Goal: Information Seeking & Learning: Learn about a topic

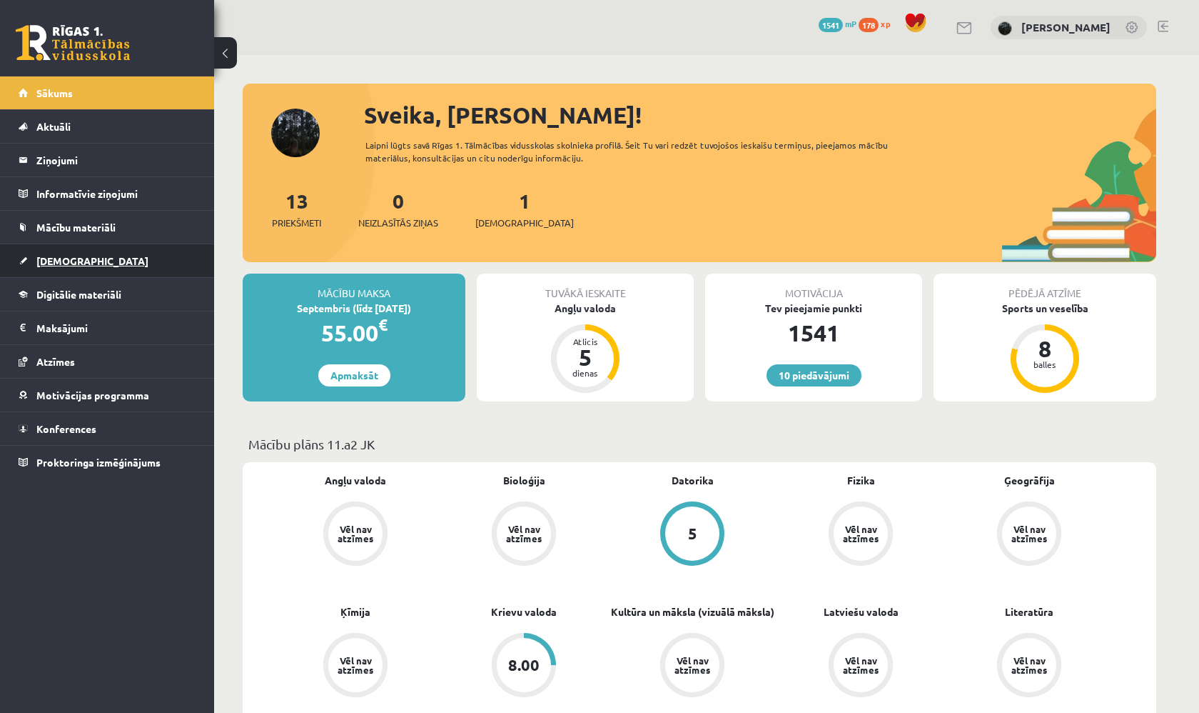
click at [141, 264] on link "[DEMOGRAPHIC_DATA]" at bounding box center [108, 260] width 178 height 33
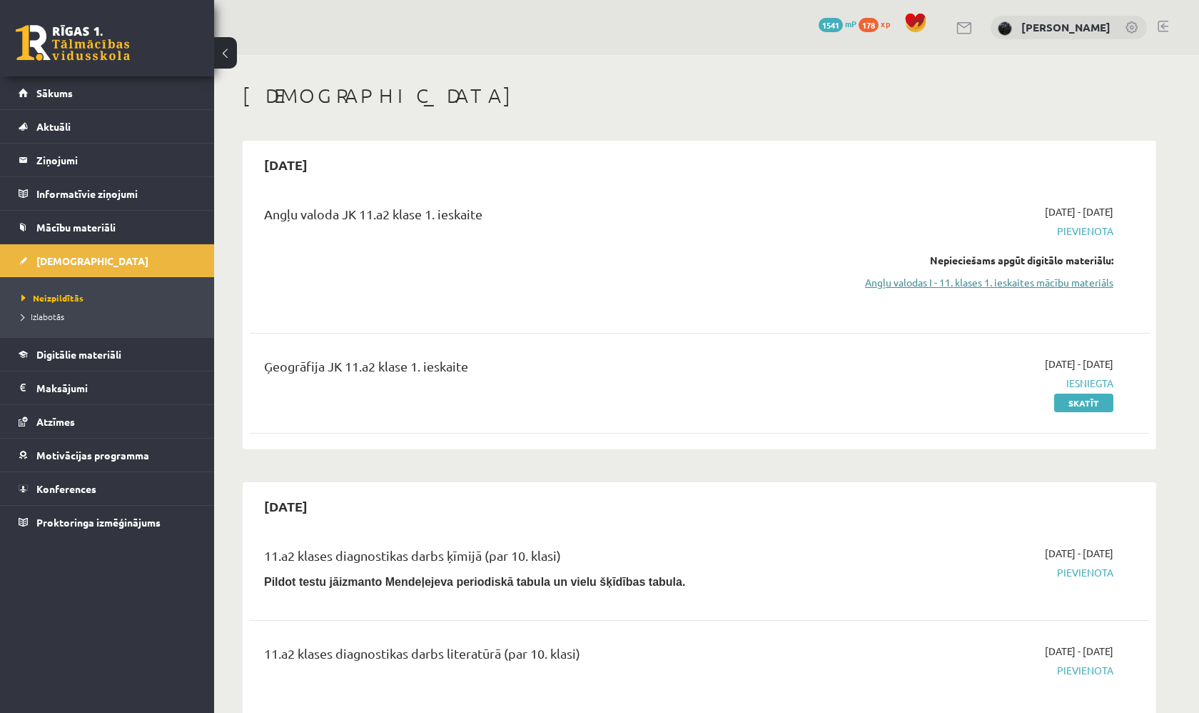
click at [1040, 280] on link "Angļu valodas I - 11. klases 1. ieskaites mācību materiāls" at bounding box center [979, 282] width 269 height 15
click at [128, 491] on link "Konferences" at bounding box center [108, 488] width 178 height 33
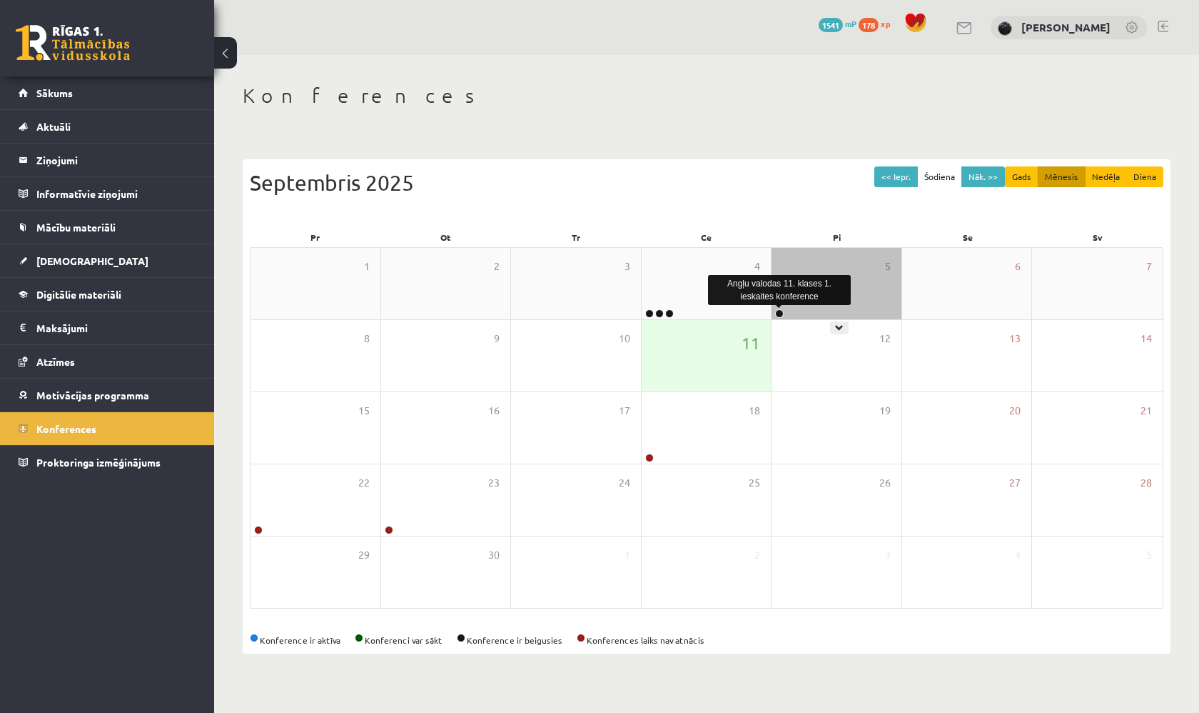
click at [780, 310] on link at bounding box center [779, 313] width 9 height 9
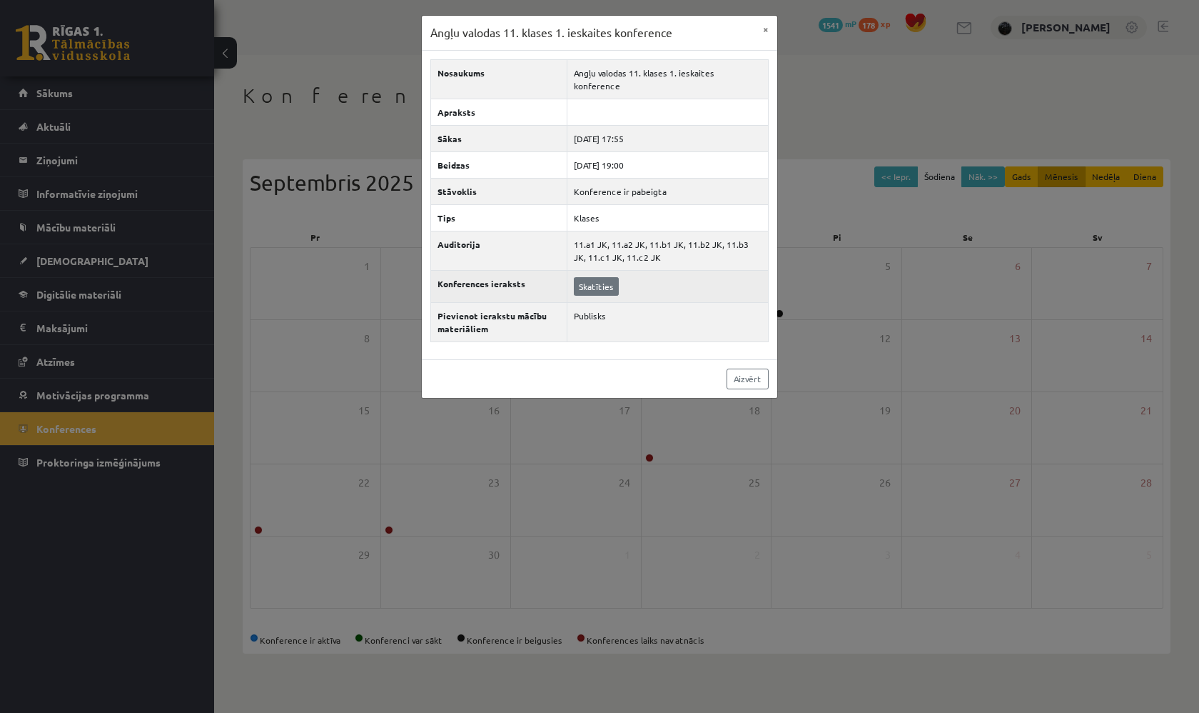
click at [595, 277] on link "Skatīties" at bounding box center [596, 286] width 45 height 19
click at [769, 30] on button "×" at bounding box center [766, 29] width 23 height 27
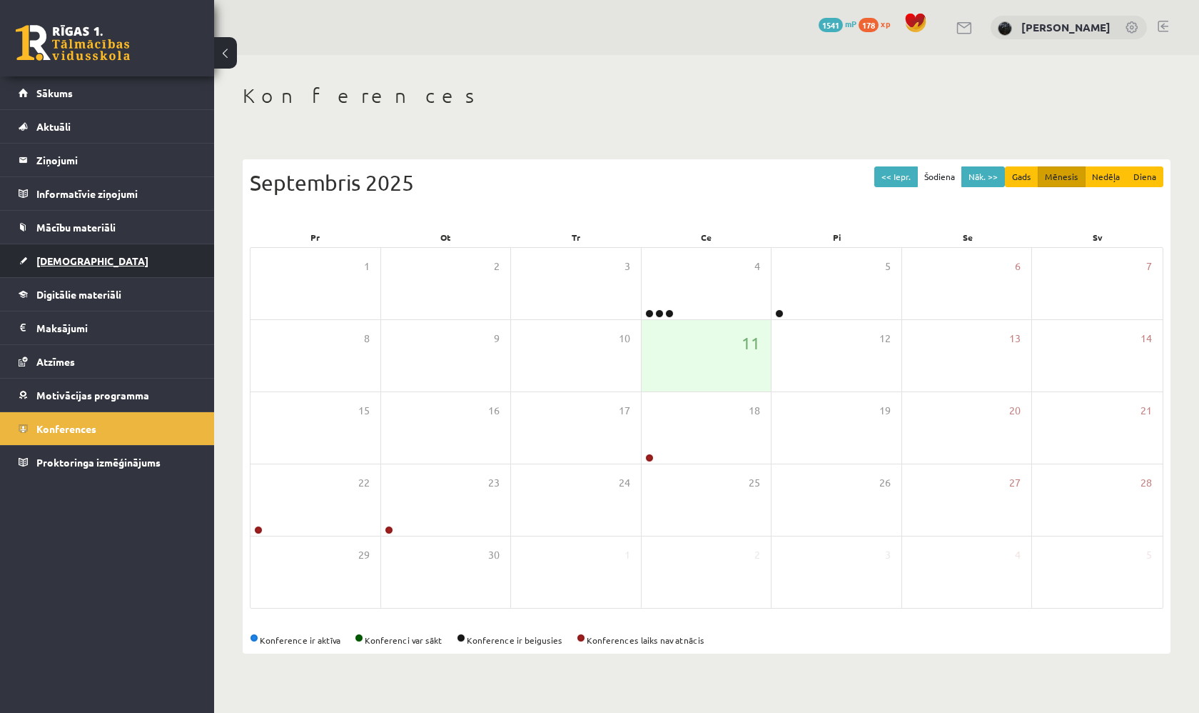
click at [141, 260] on link "[DEMOGRAPHIC_DATA]" at bounding box center [108, 260] width 178 height 33
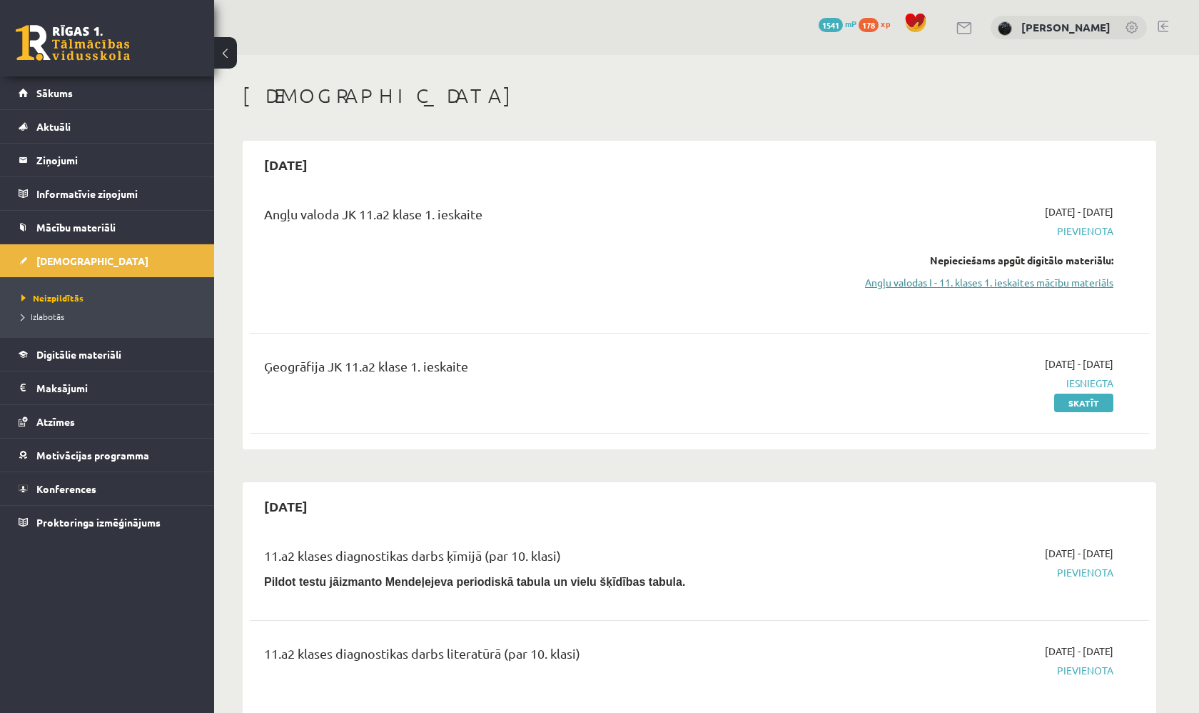
click at [1096, 286] on link "Angļu valodas I - 11. klases 1. ieskaites mācību materiāls" at bounding box center [979, 282] width 269 height 15
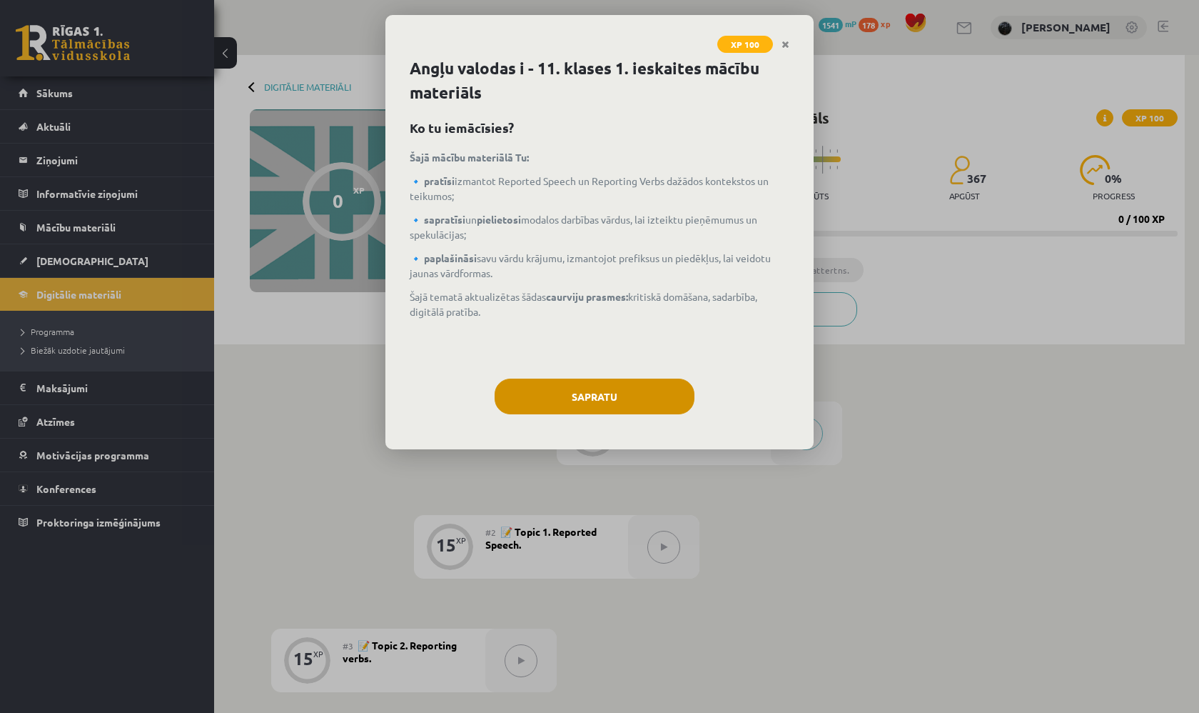
click at [542, 407] on button "Sapratu" at bounding box center [595, 396] width 200 height 36
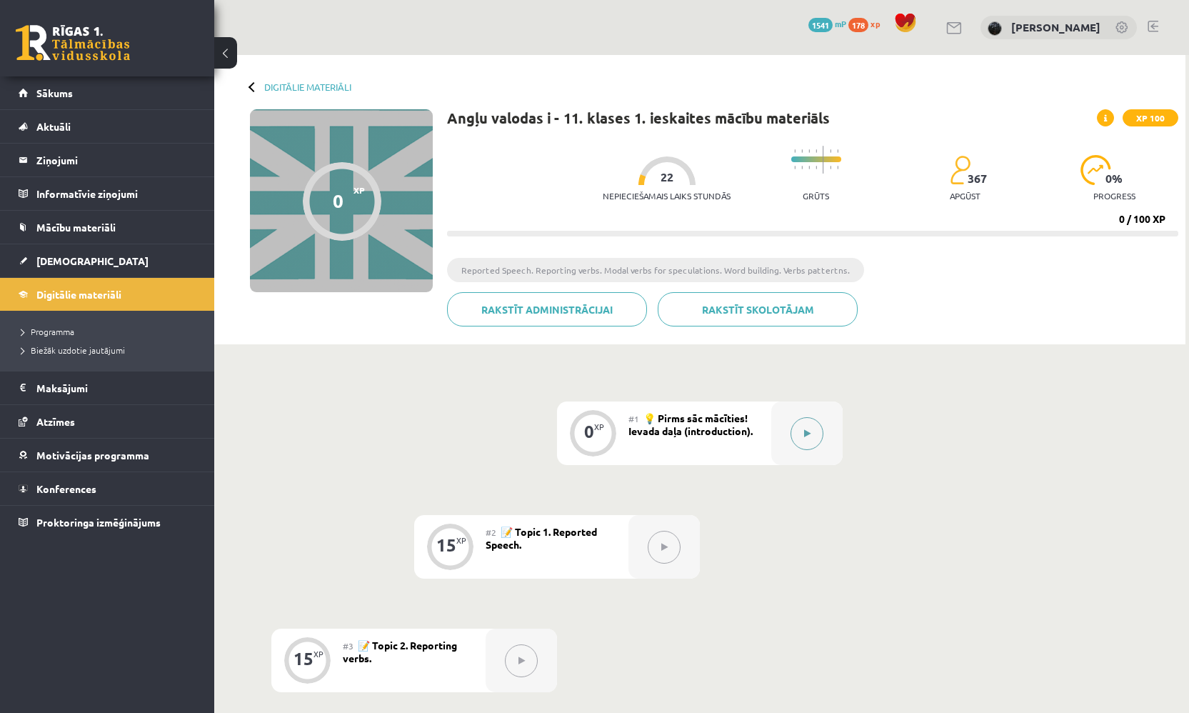
click at [806, 432] on icon at bounding box center [807, 433] width 6 height 9
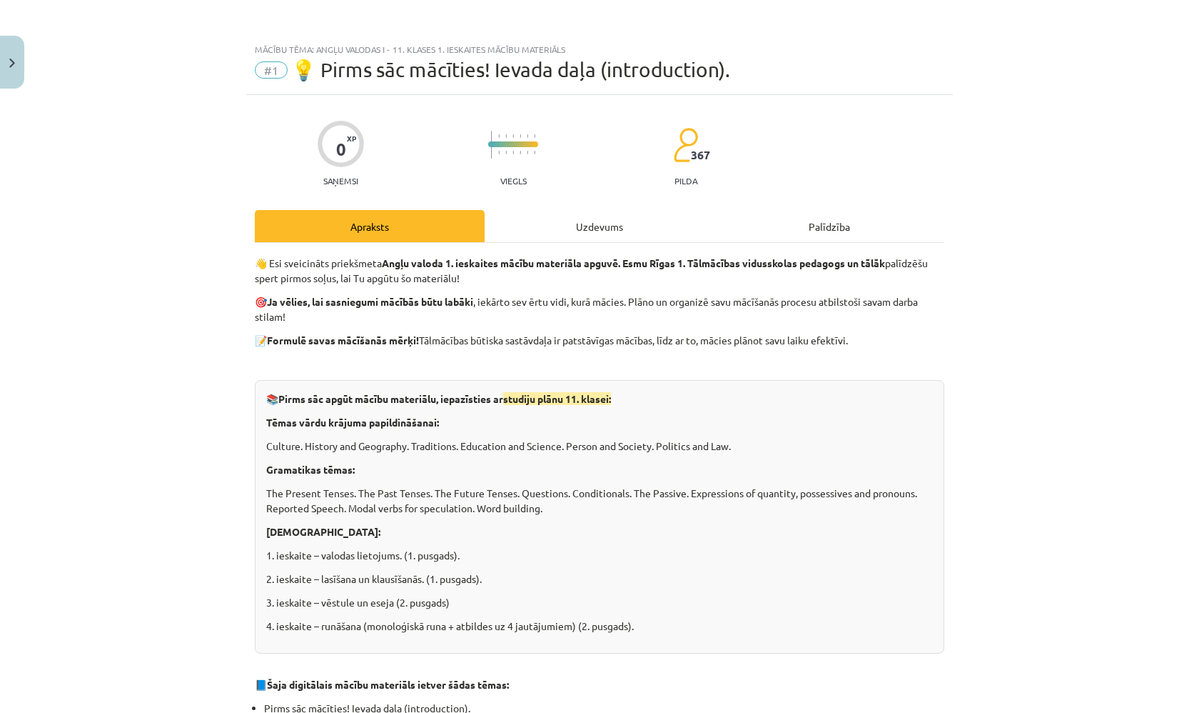
click at [623, 210] on div "Uzdevums" at bounding box center [600, 226] width 230 height 32
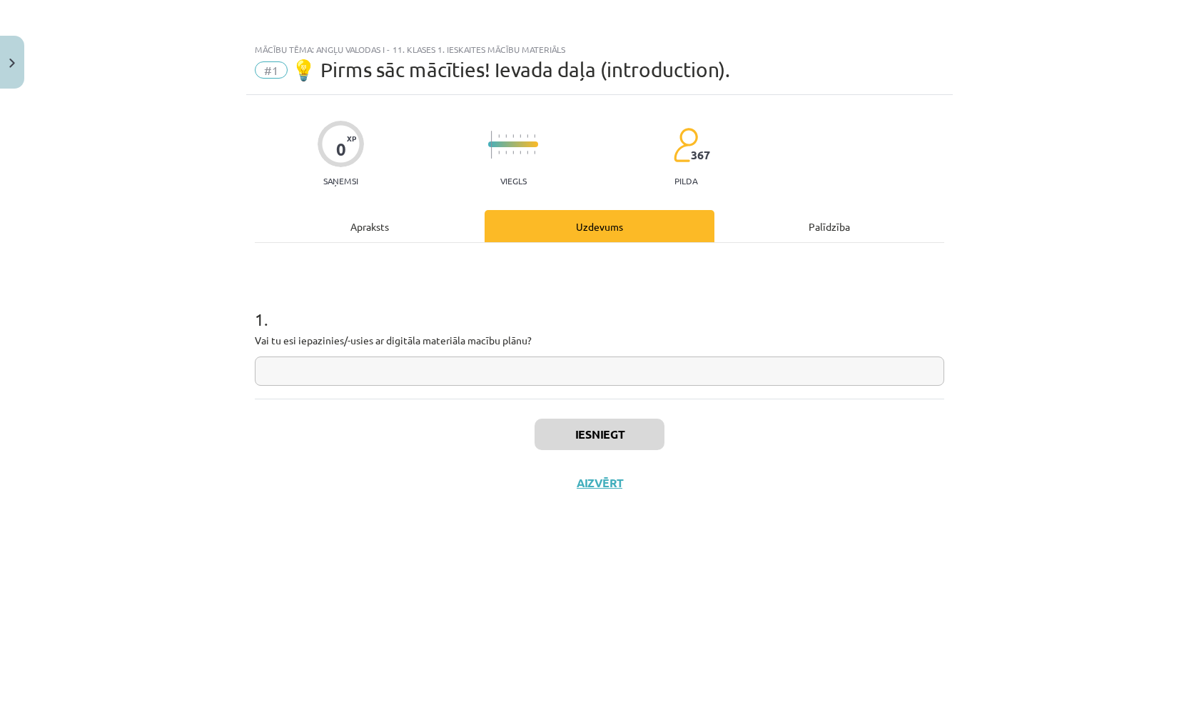
click at [399, 223] on div "Apraksts" at bounding box center [370, 226] width 230 height 32
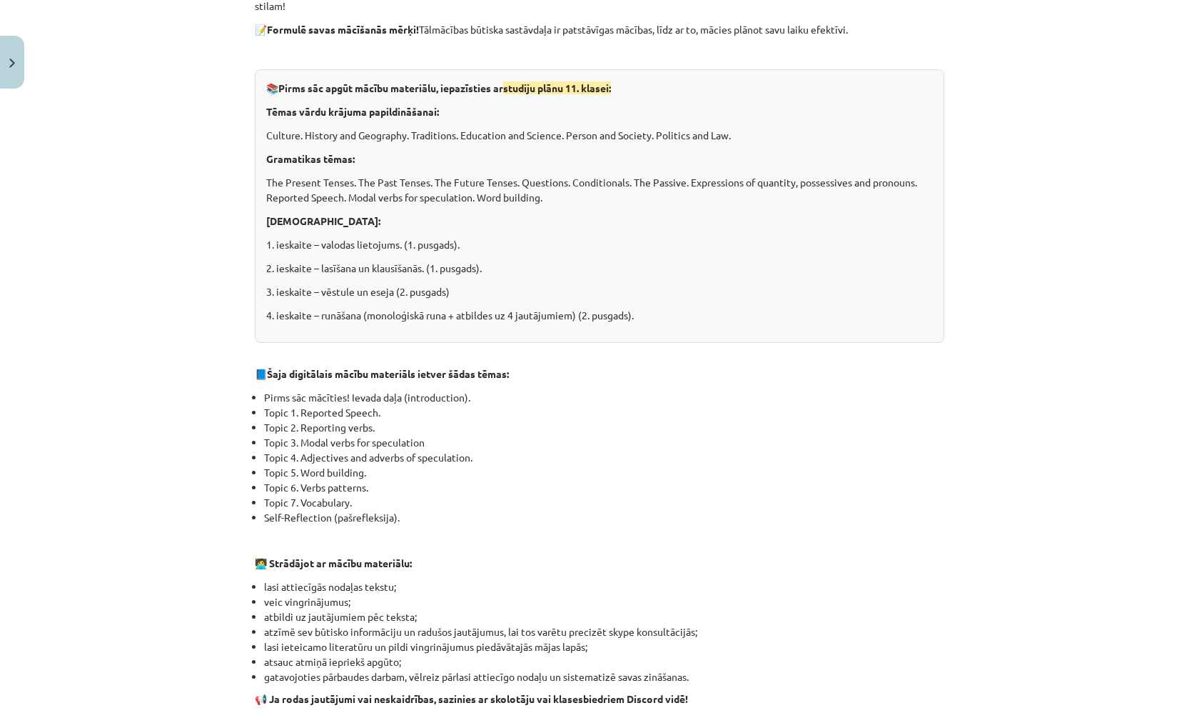
scroll to position [716, 0]
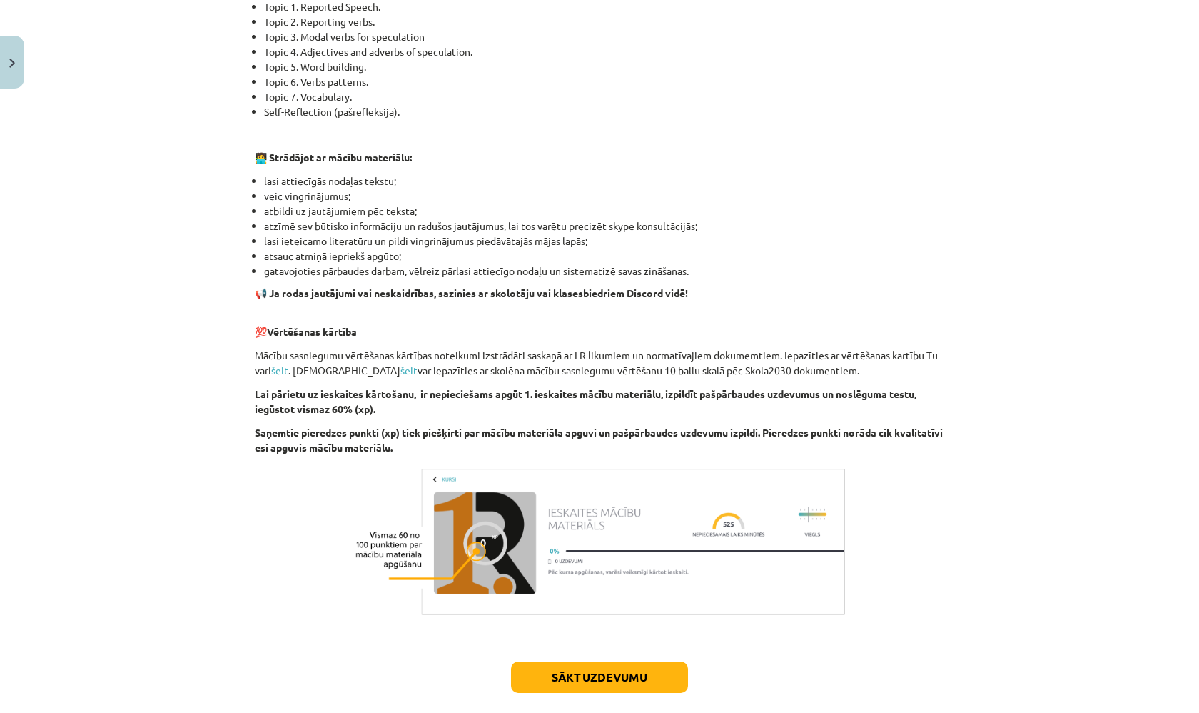
click at [645, 658] on div "Sākt uzdevumu Aizvērt" at bounding box center [600, 691] width 690 height 100
click at [646, 676] on button "Sākt uzdevumu" at bounding box center [599, 676] width 177 height 31
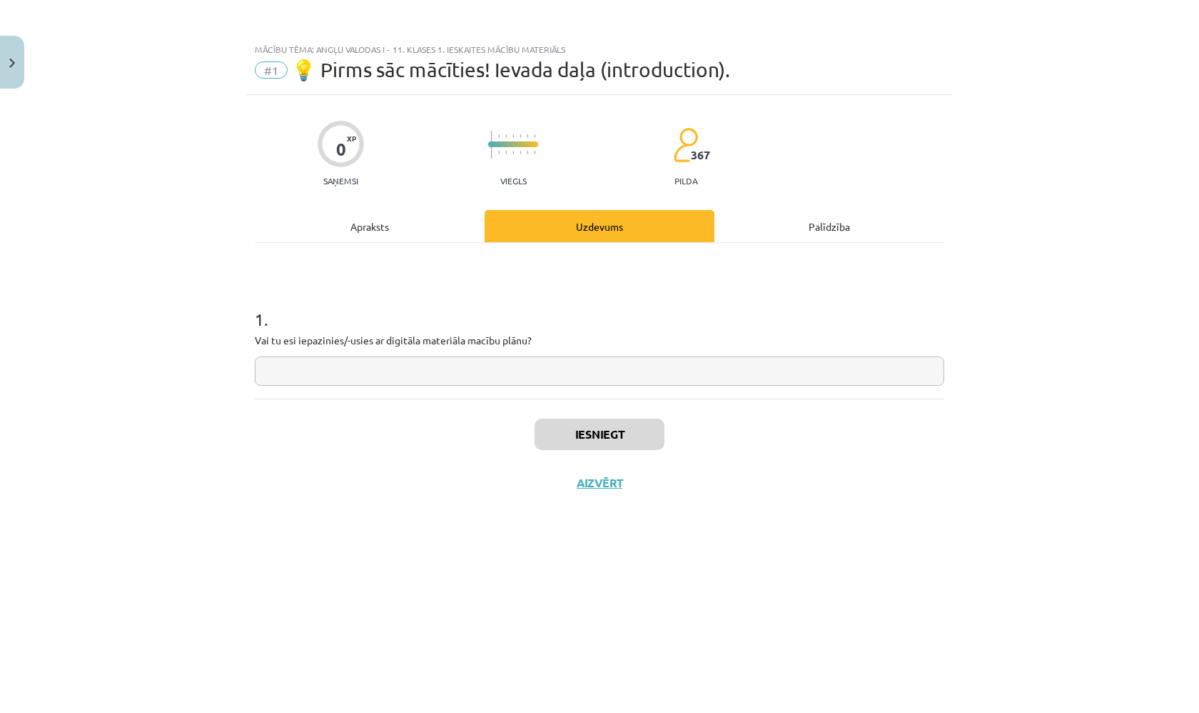
click at [430, 353] on div "1 . Vai tu esi iepazinies/-usies ar digitāla materiāla macību plānu?" at bounding box center [600, 334] width 690 height 101
click at [423, 362] on input "text" at bounding box center [600, 370] width 690 height 29
type input "**"
click at [580, 418] on button "Iesniegt" at bounding box center [600, 433] width 130 height 31
click at [587, 484] on button "Nākamā nodarbība" at bounding box center [600, 491] width 140 height 33
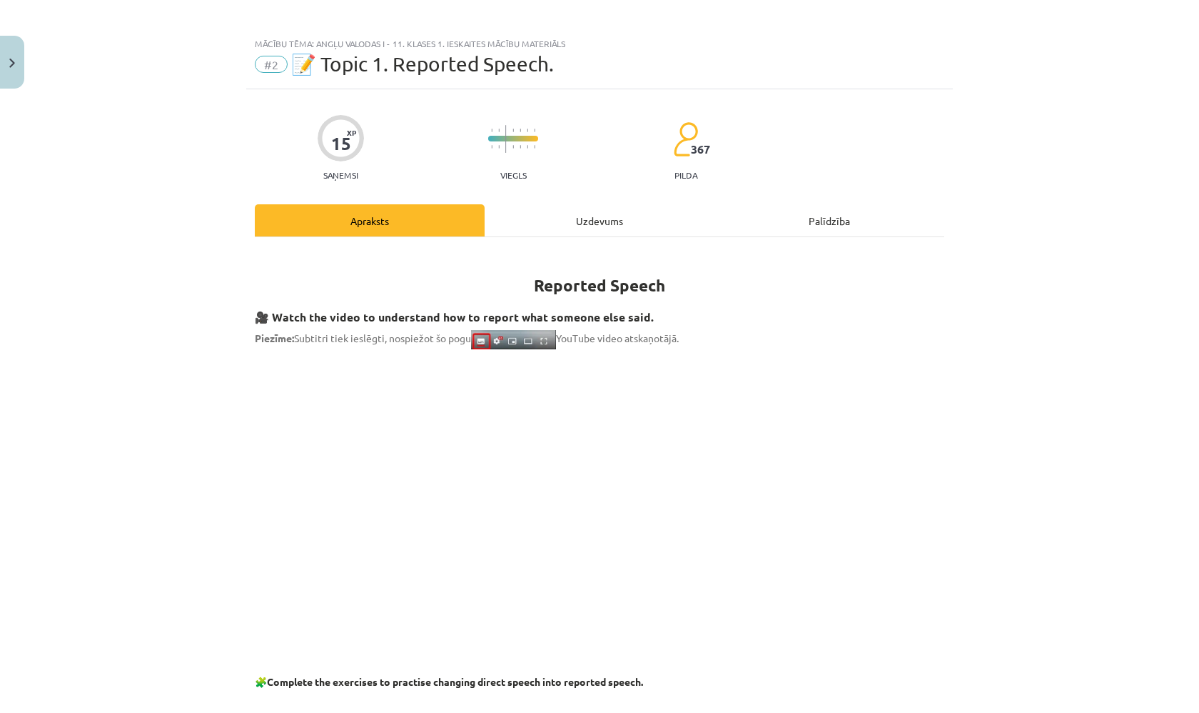
scroll to position [113, 0]
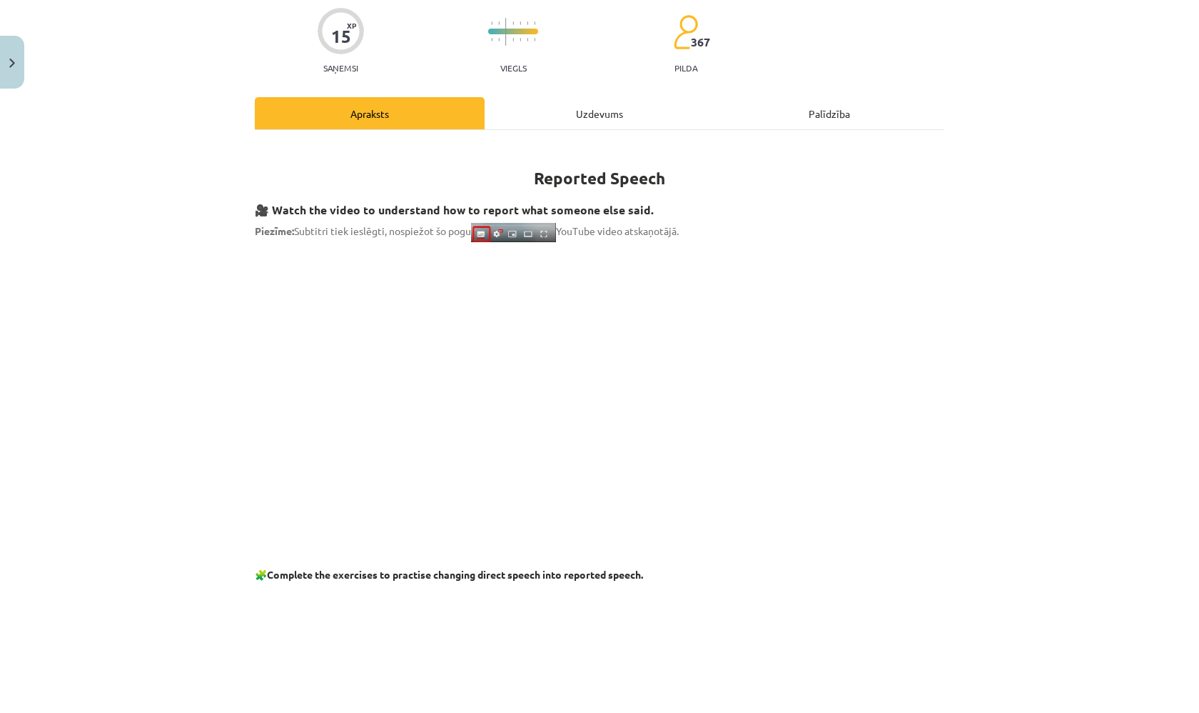
click at [539, 112] on div "Uzdevums" at bounding box center [600, 113] width 230 height 32
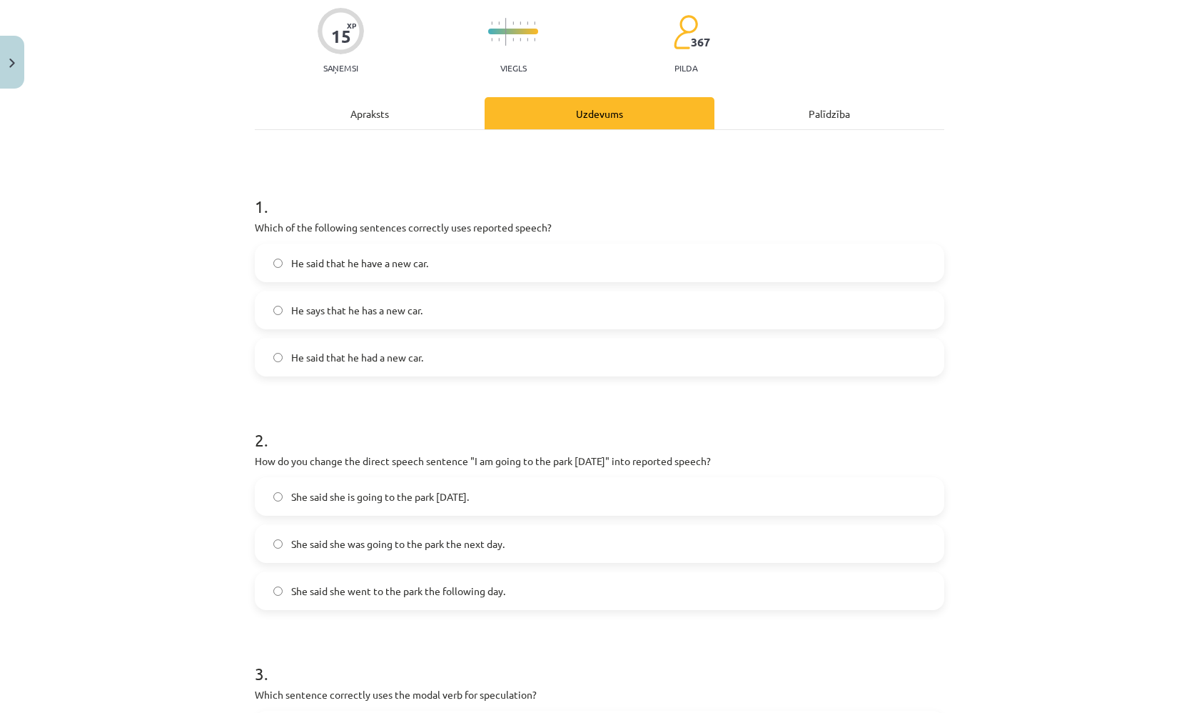
scroll to position [36, 0]
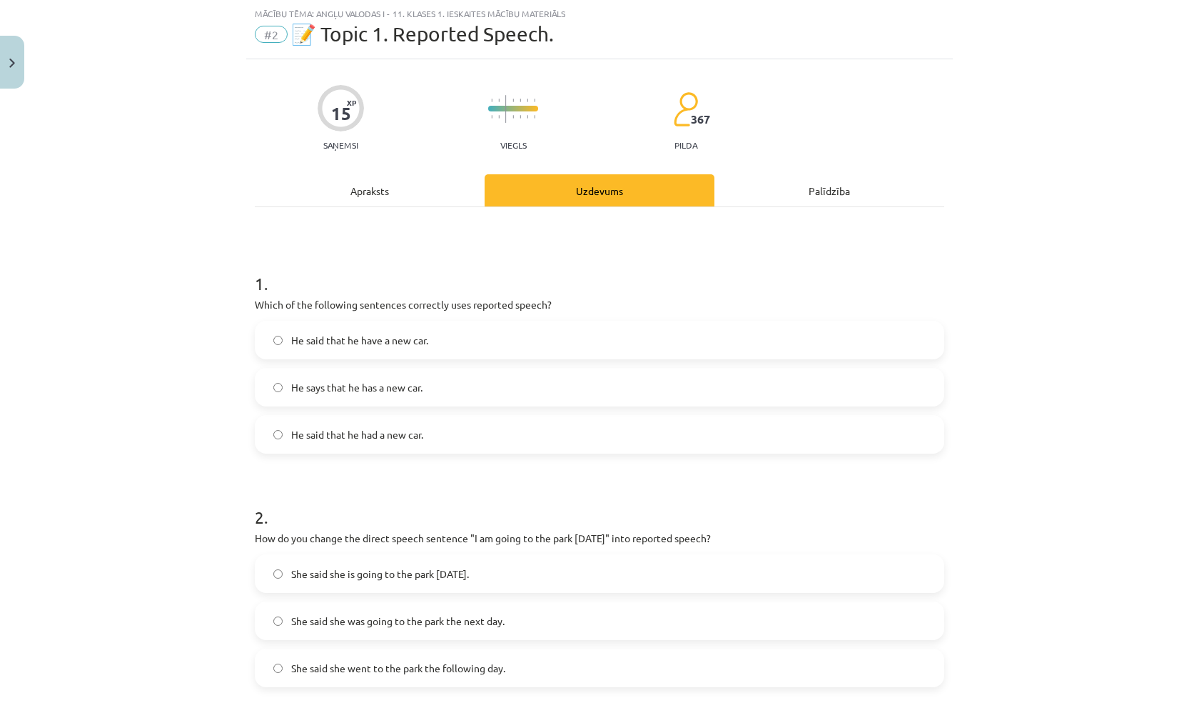
click at [433, 198] on div "Apraksts" at bounding box center [370, 190] width 230 height 32
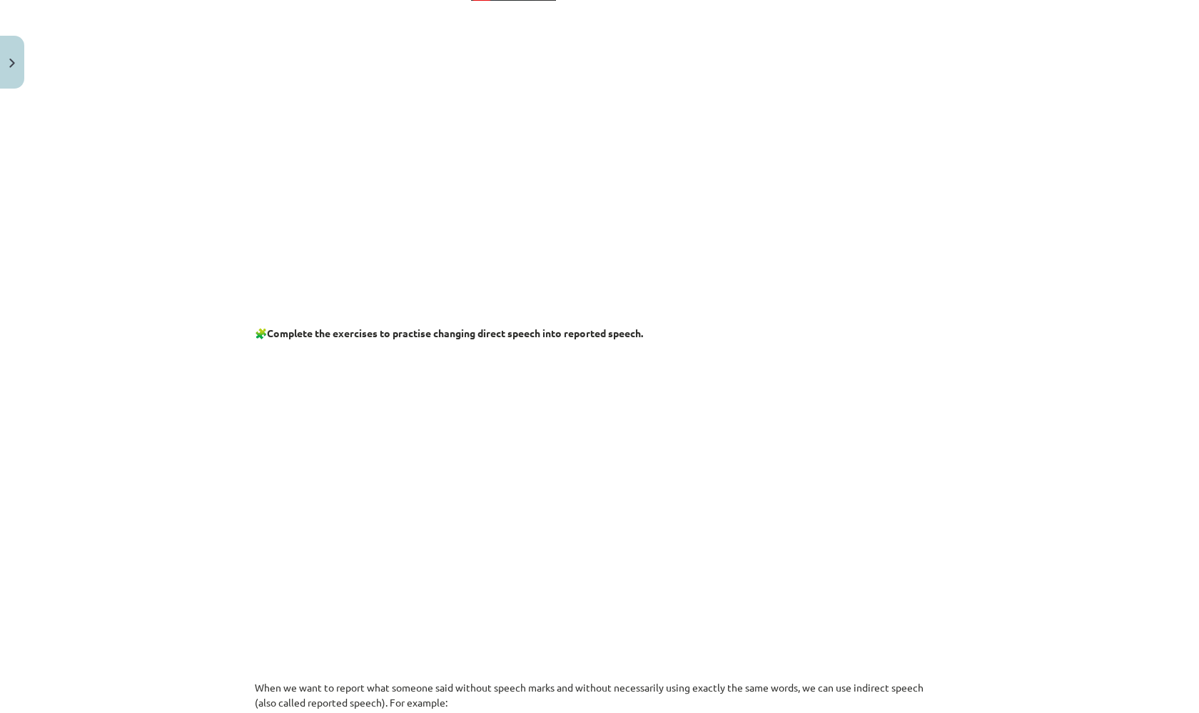
scroll to position [99, 0]
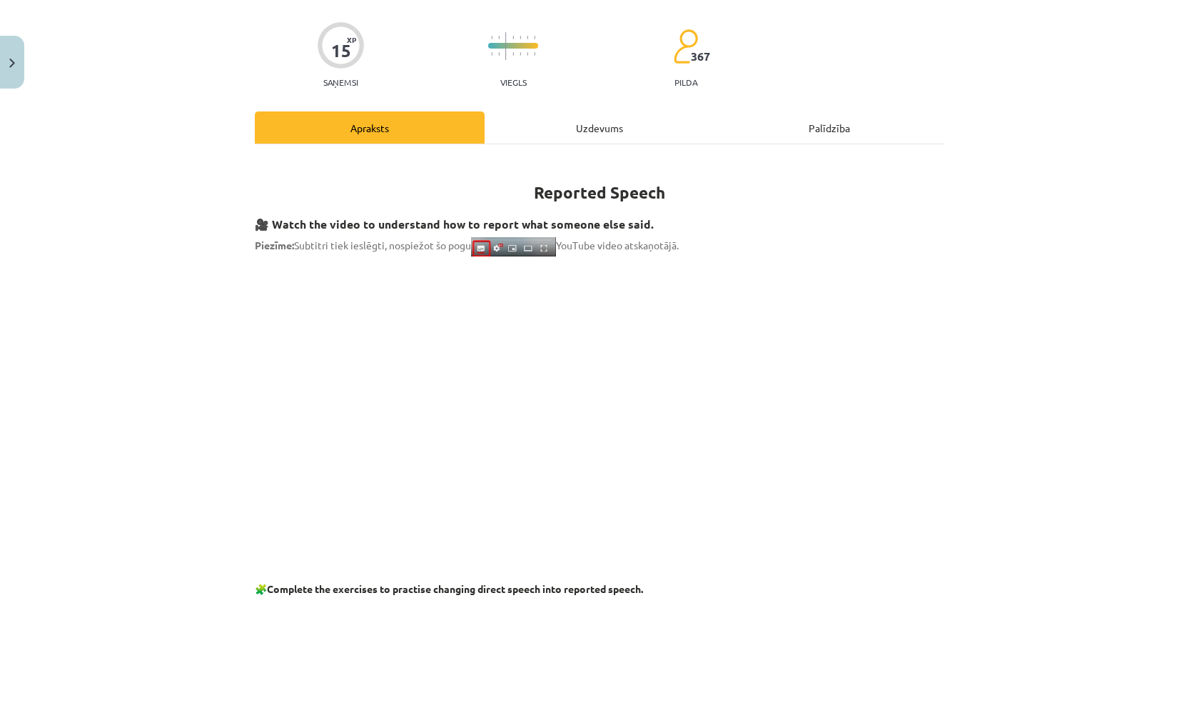
click at [268, 540] on p at bounding box center [600, 541] width 690 height 15
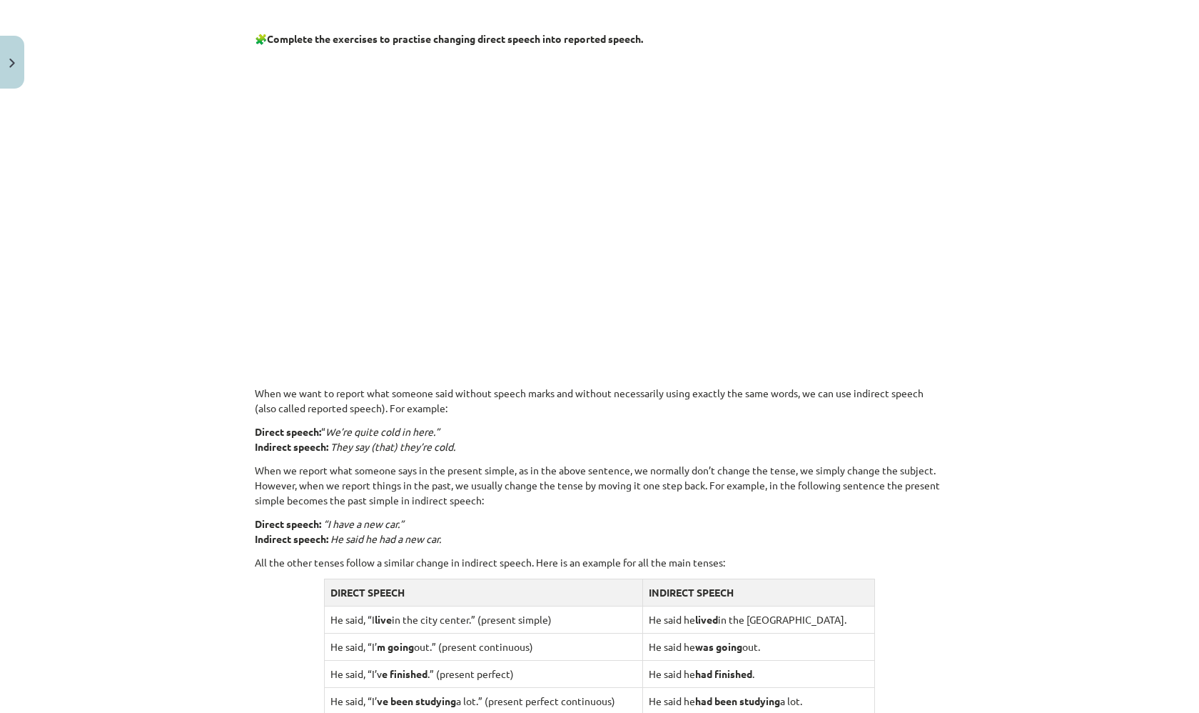
scroll to position [0, 0]
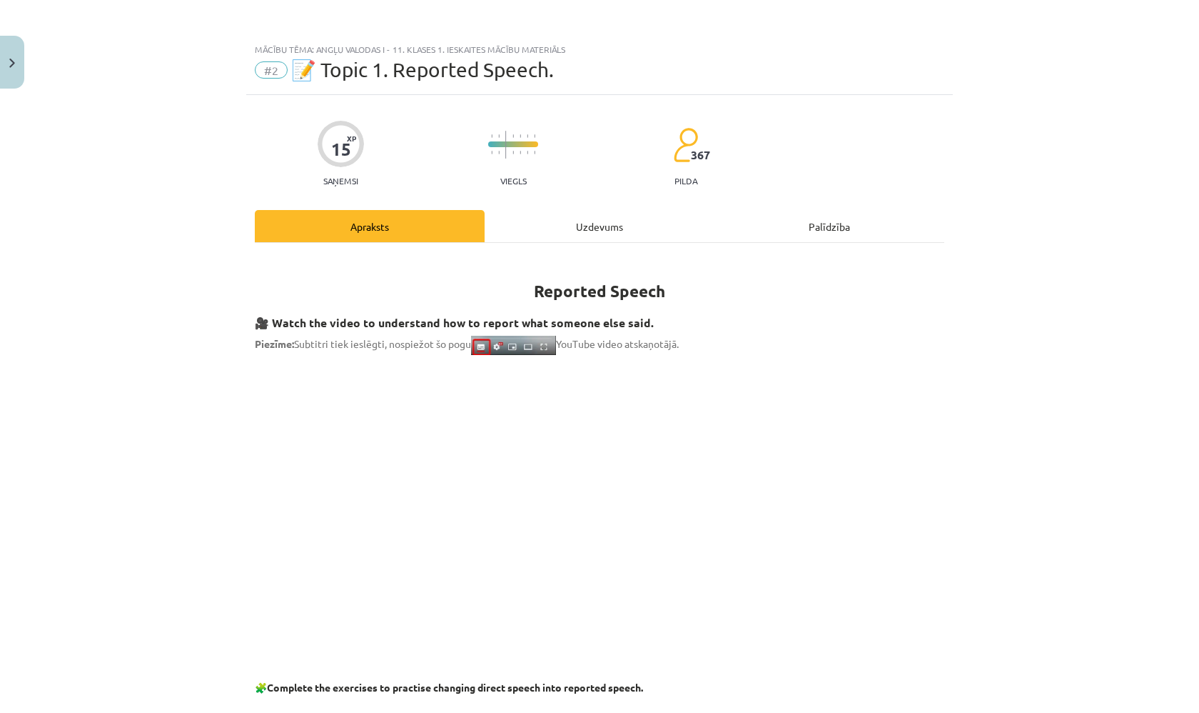
click at [506, 228] on div "Uzdevums" at bounding box center [600, 226] width 230 height 32
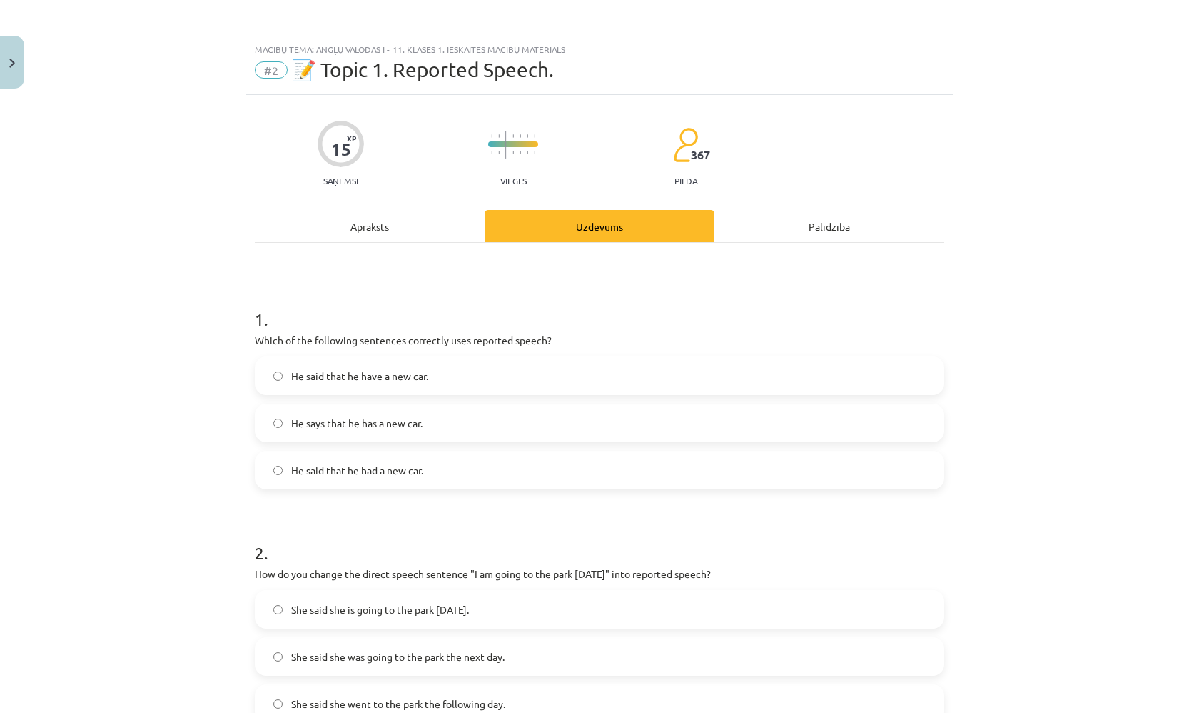
scroll to position [36, 0]
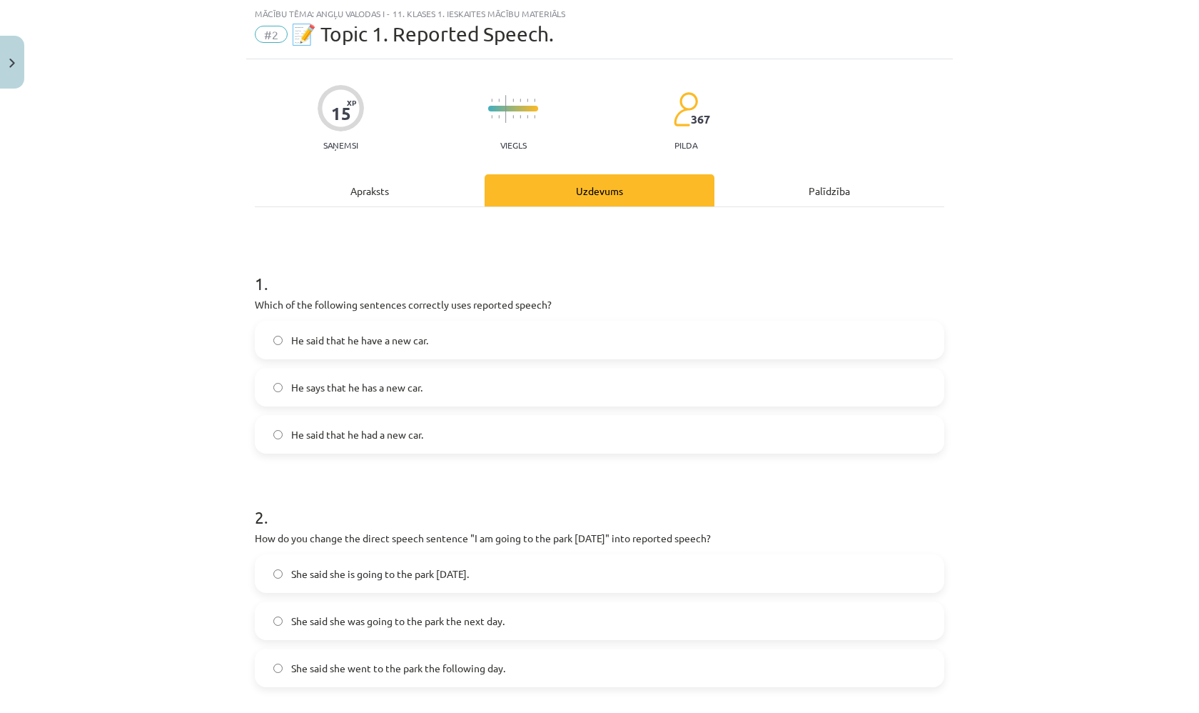
click at [299, 438] on span "He said that he had a new car." at bounding box center [357, 434] width 132 height 15
click at [381, 192] on div "Apraksts" at bounding box center [370, 190] width 230 height 32
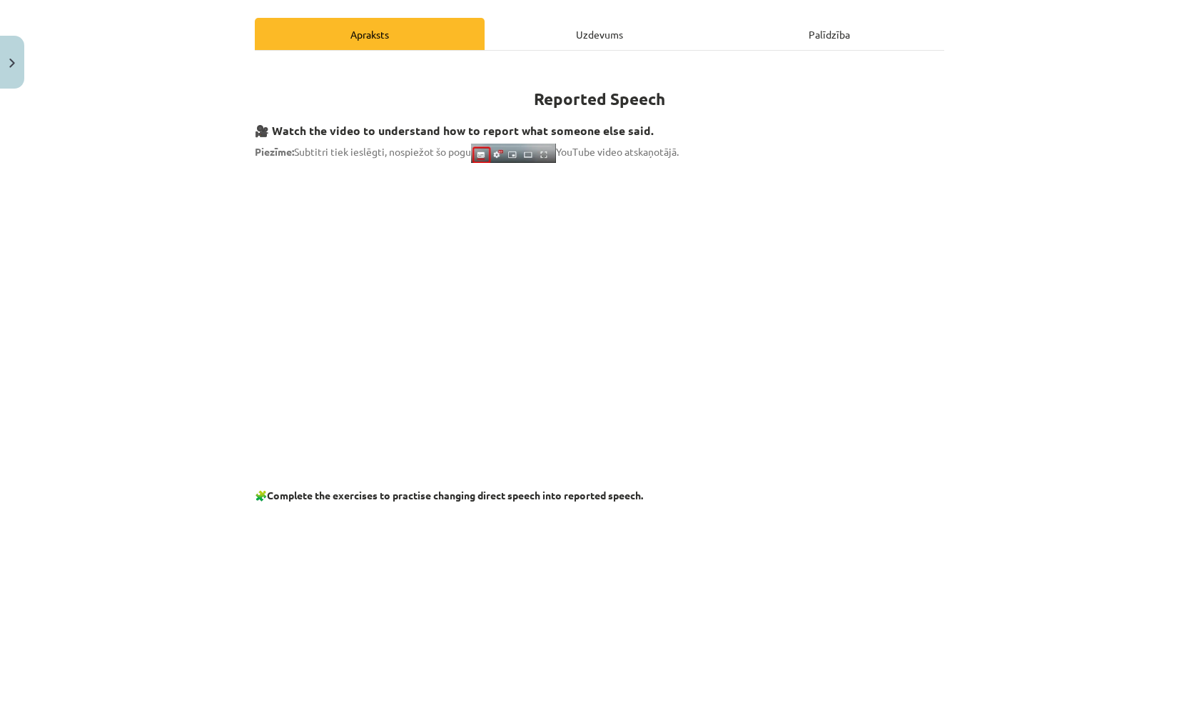
scroll to position [72, 0]
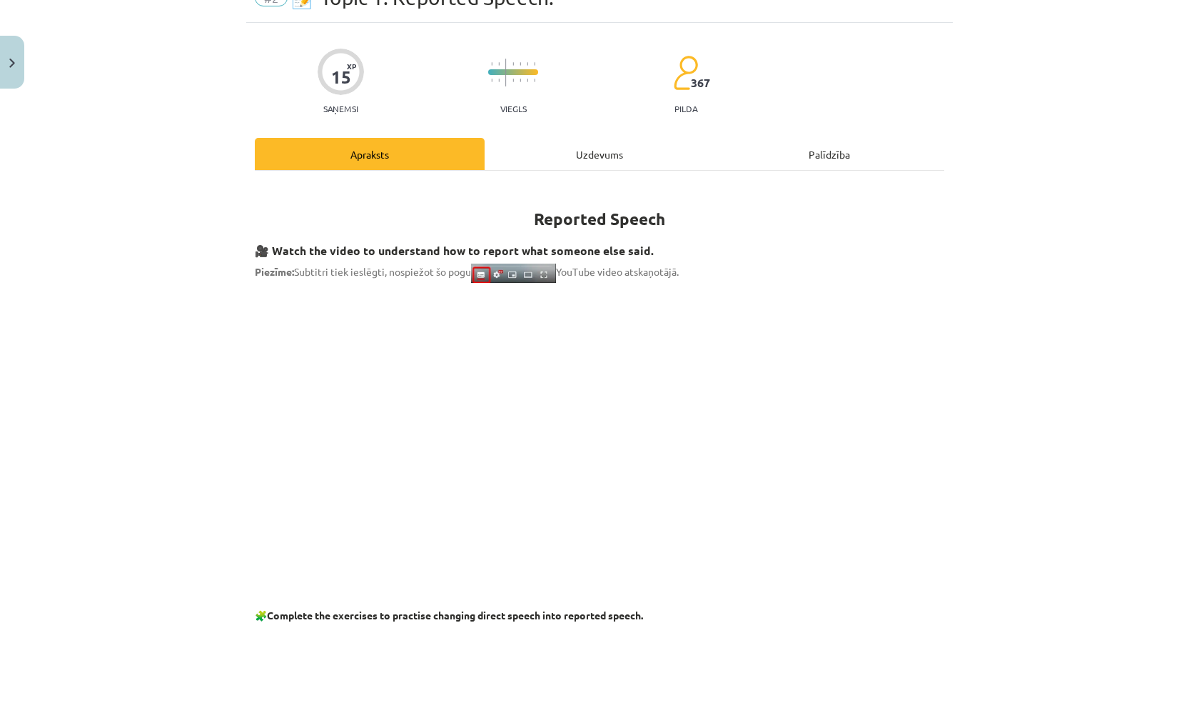
click at [597, 151] on div "Uzdevums" at bounding box center [600, 154] width 230 height 32
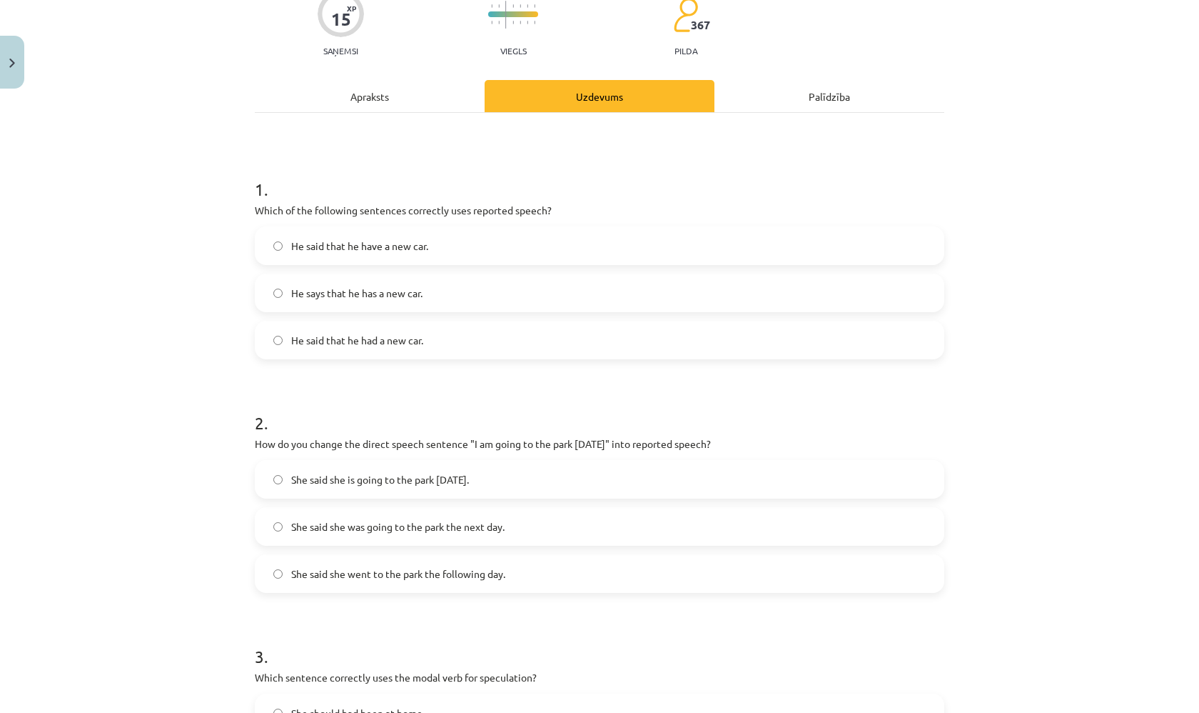
scroll to position [150, 0]
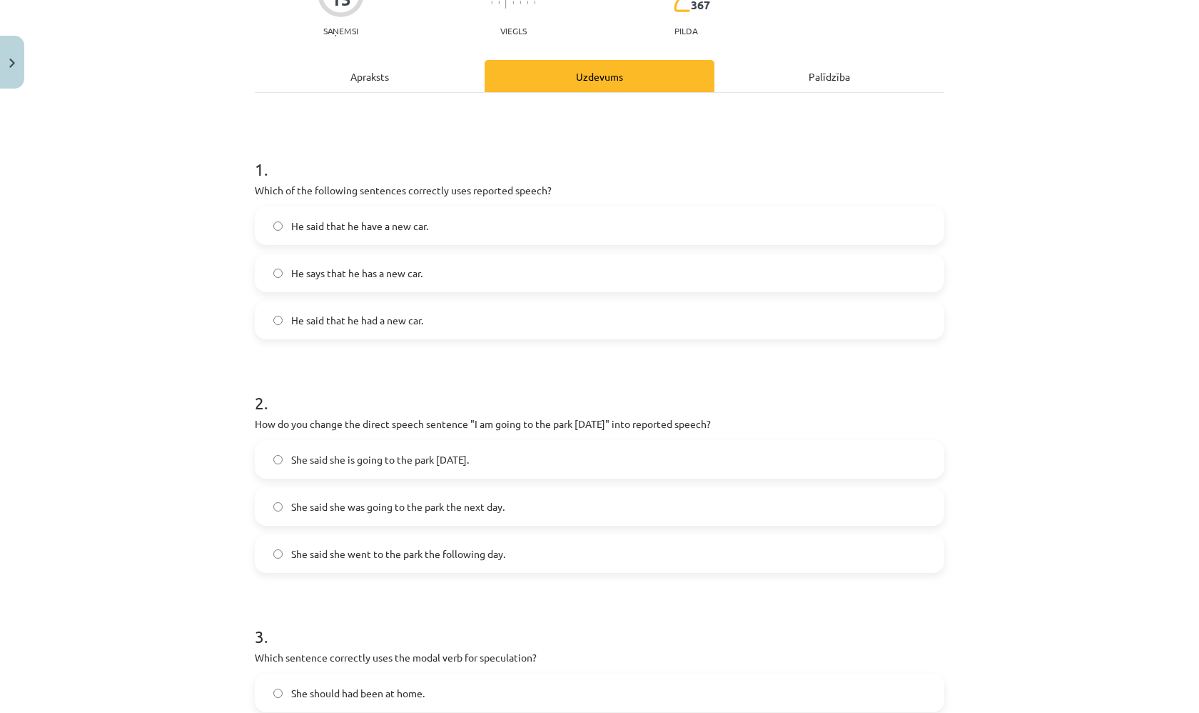
click at [353, 77] on div "Apraksts" at bounding box center [370, 76] width 230 height 32
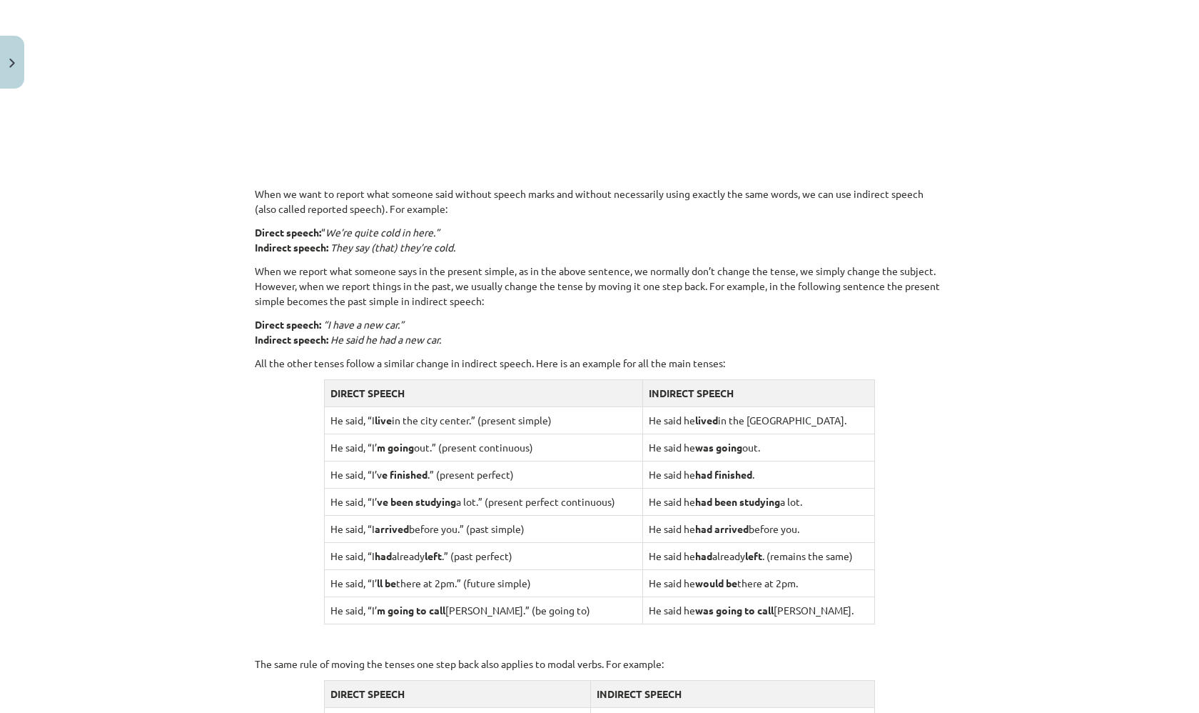
scroll to position [850, 0]
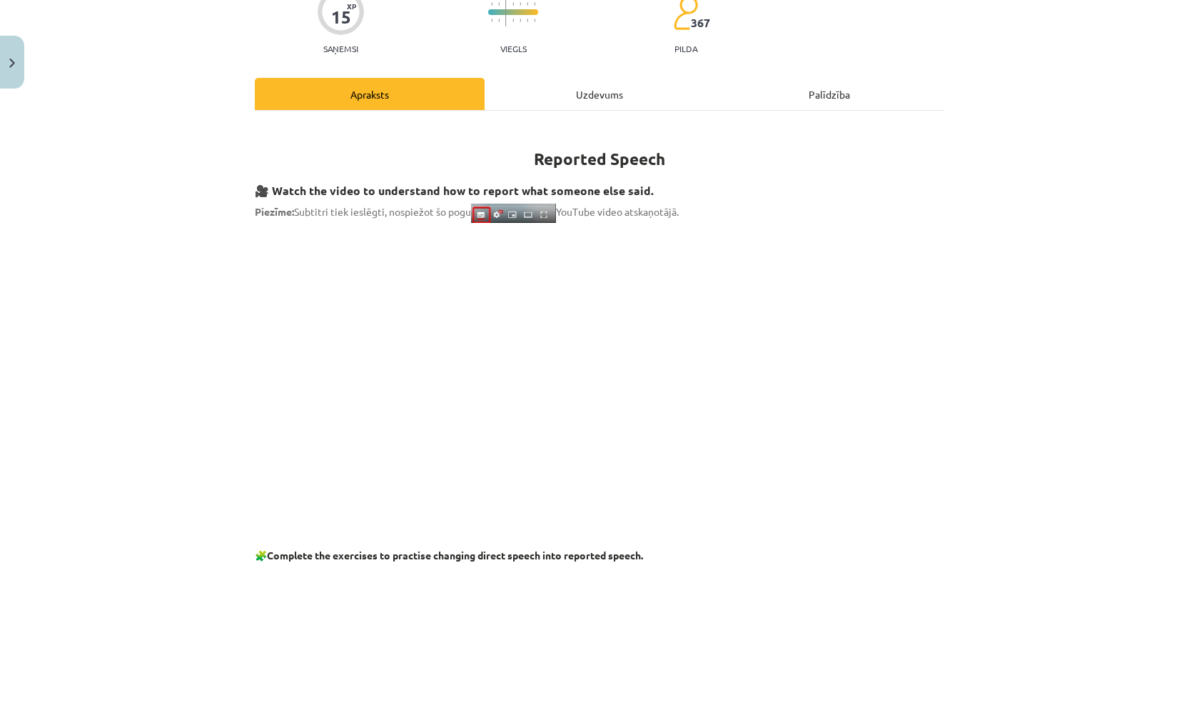
click at [598, 91] on div "Uzdevums" at bounding box center [600, 94] width 230 height 32
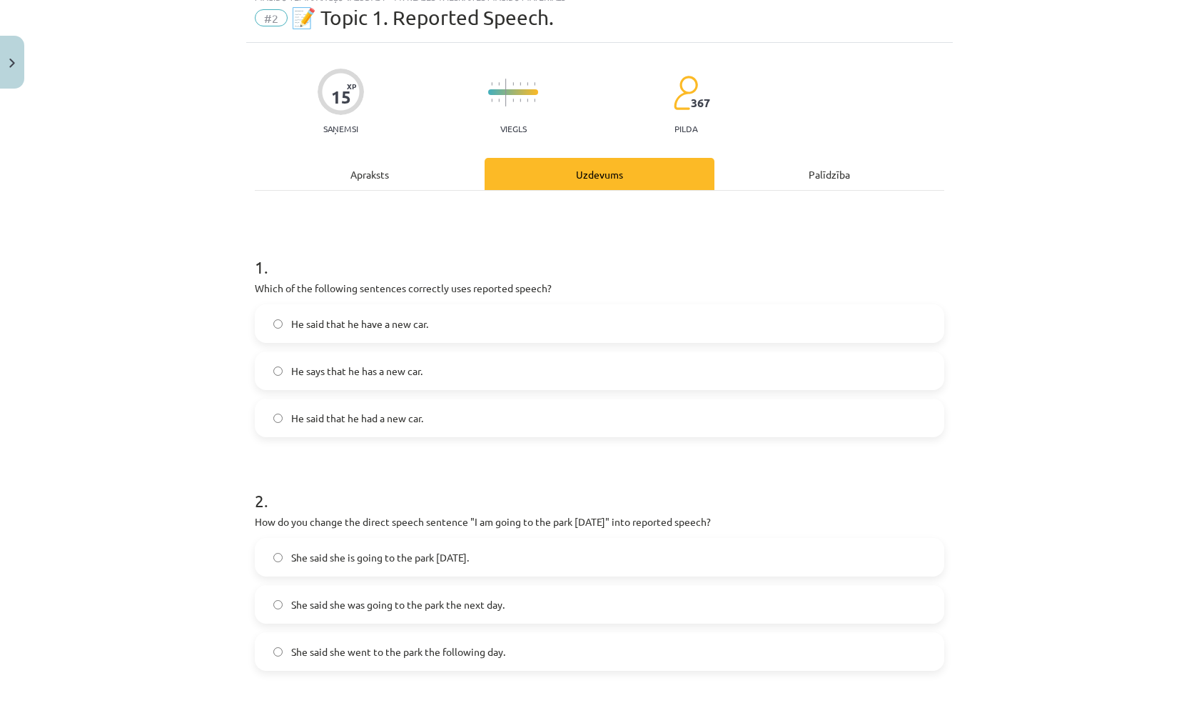
scroll to position [163, 0]
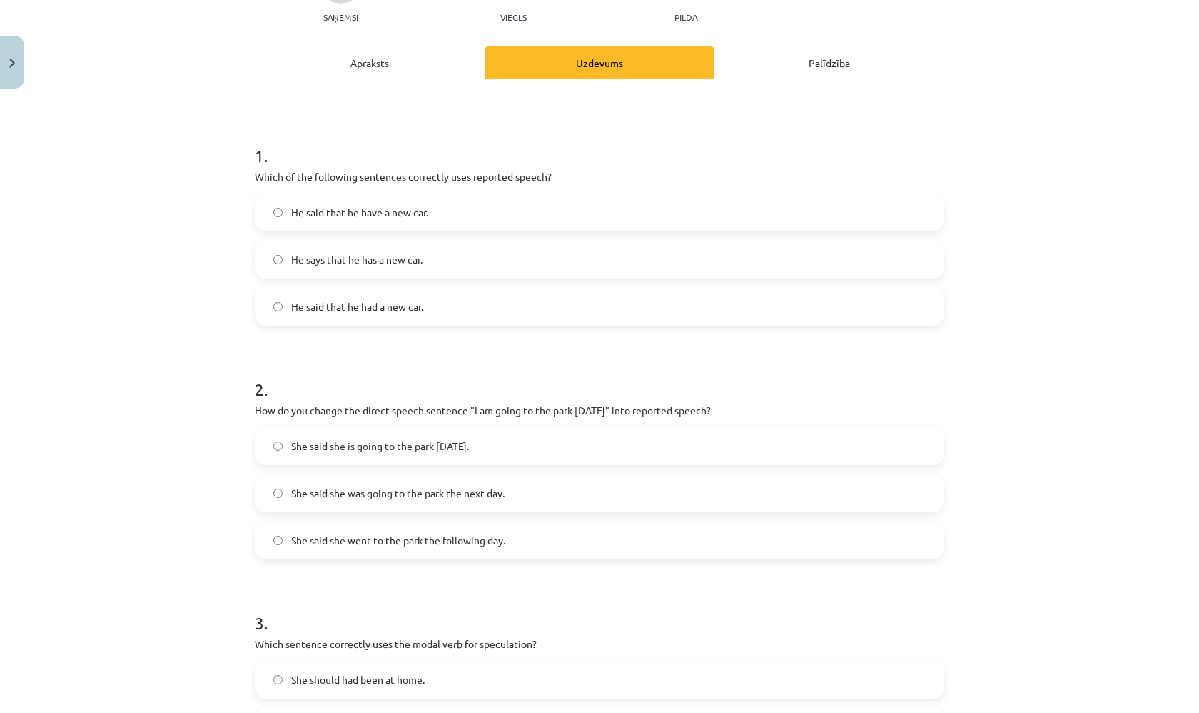
click at [355, 505] on label "She said she was going to the park the next day." at bounding box center [599, 493] width 687 height 36
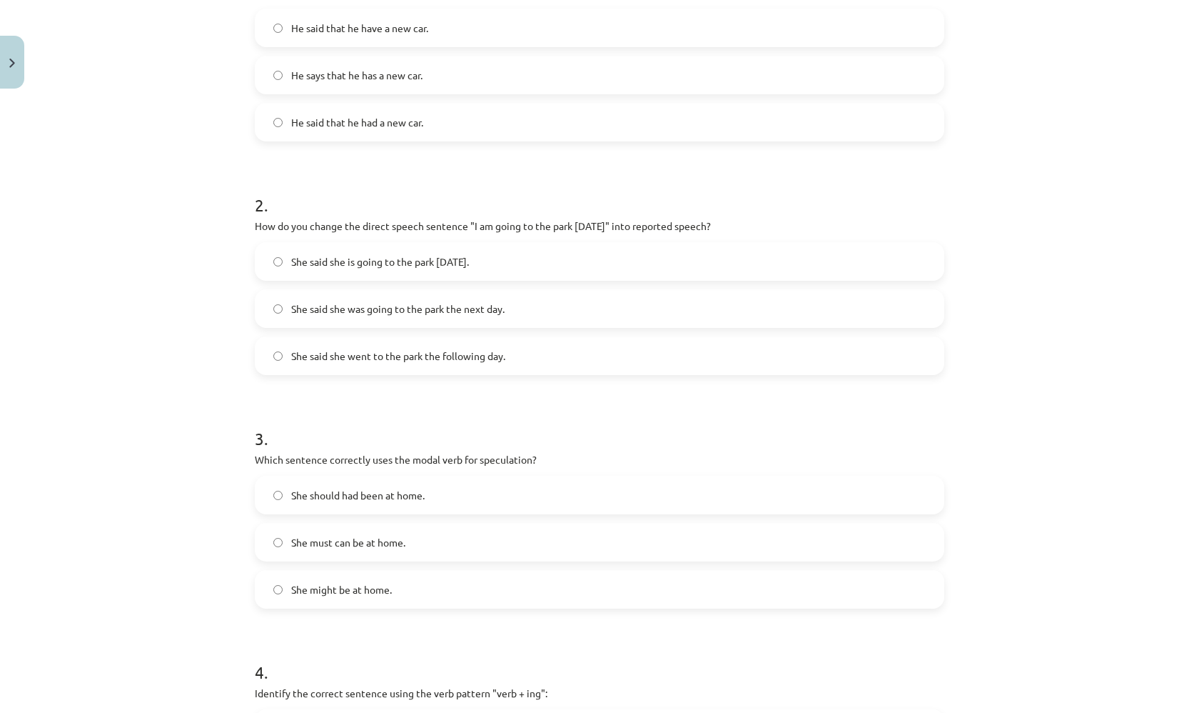
scroll to position [351, 0]
click at [336, 495] on span "She should had been at home." at bounding box center [358, 492] width 134 height 15
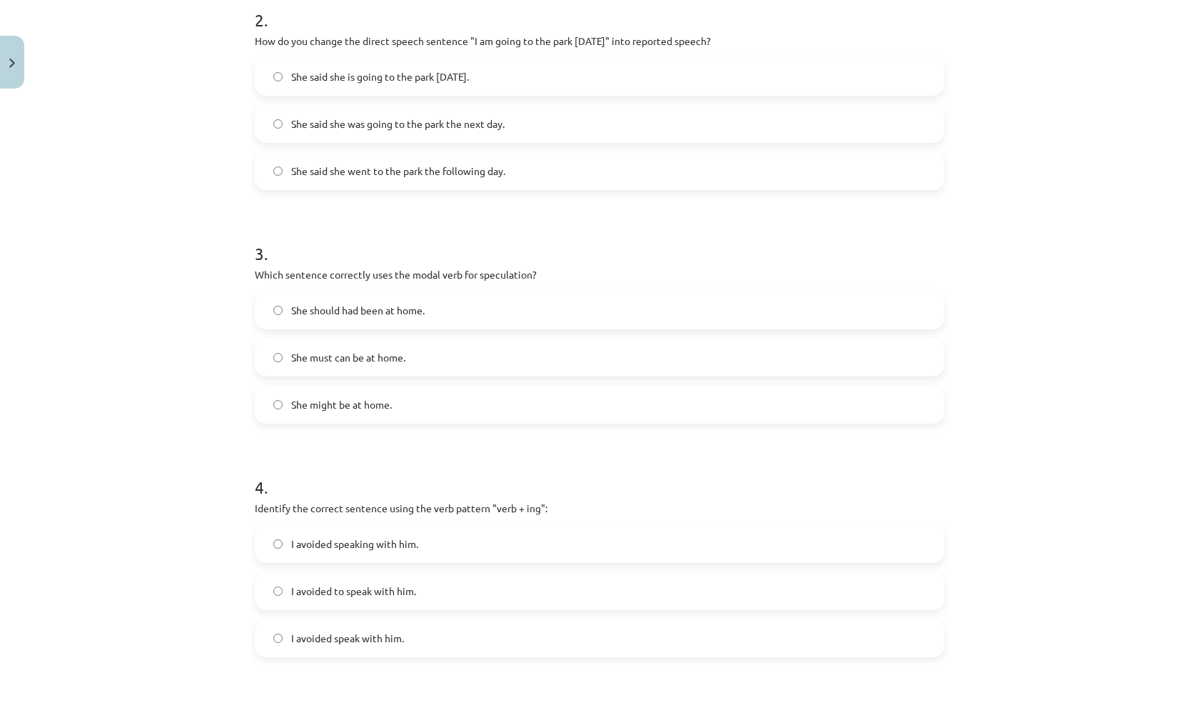
scroll to position [535, 0]
click at [318, 554] on label "I avoided speaking with him." at bounding box center [599, 541] width 687 height 36
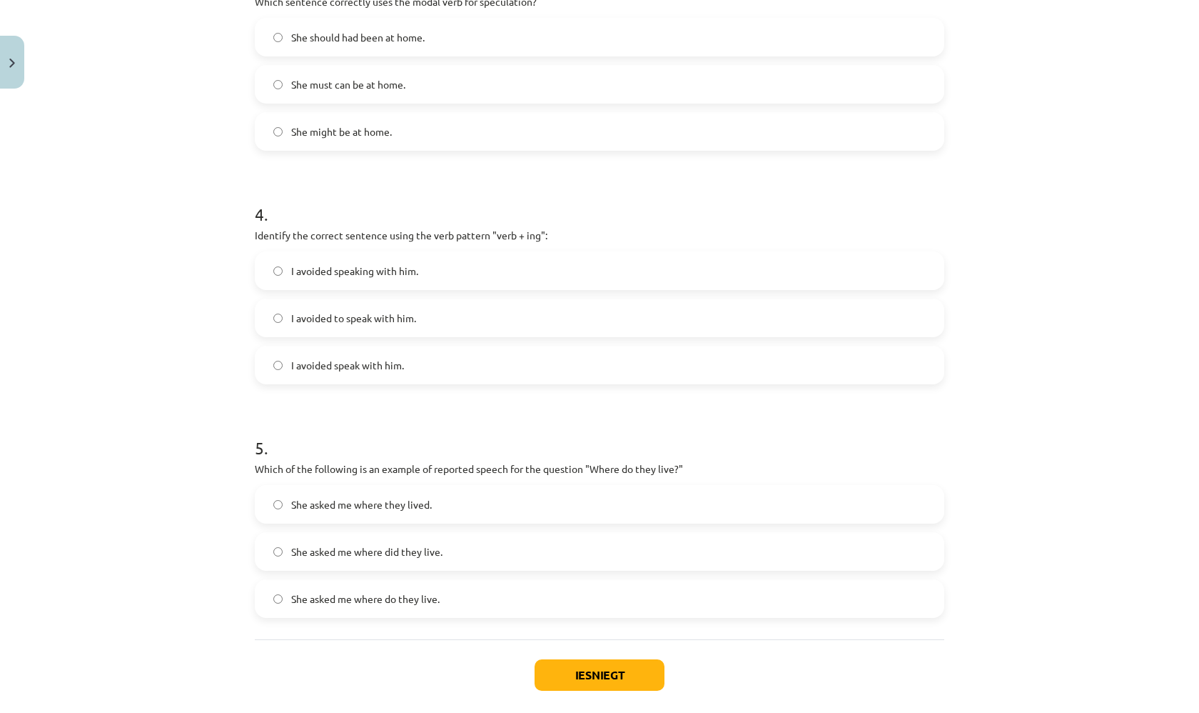
scroll to position [832, 0]
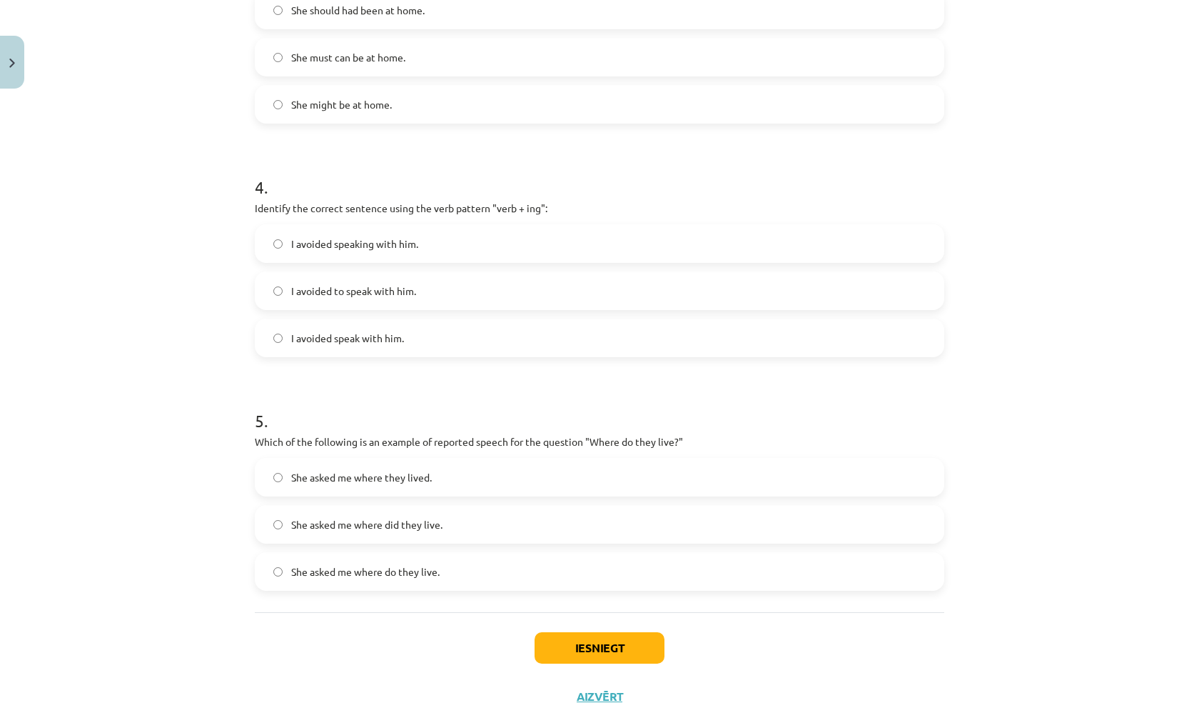
click at [460, 478] on label "She asked me where they lived." at bounding box center [599, 477] width 687 height 36
click at [583, 657] on button "Iesniegt" at bounding box center [600, 647] width 130 height 31
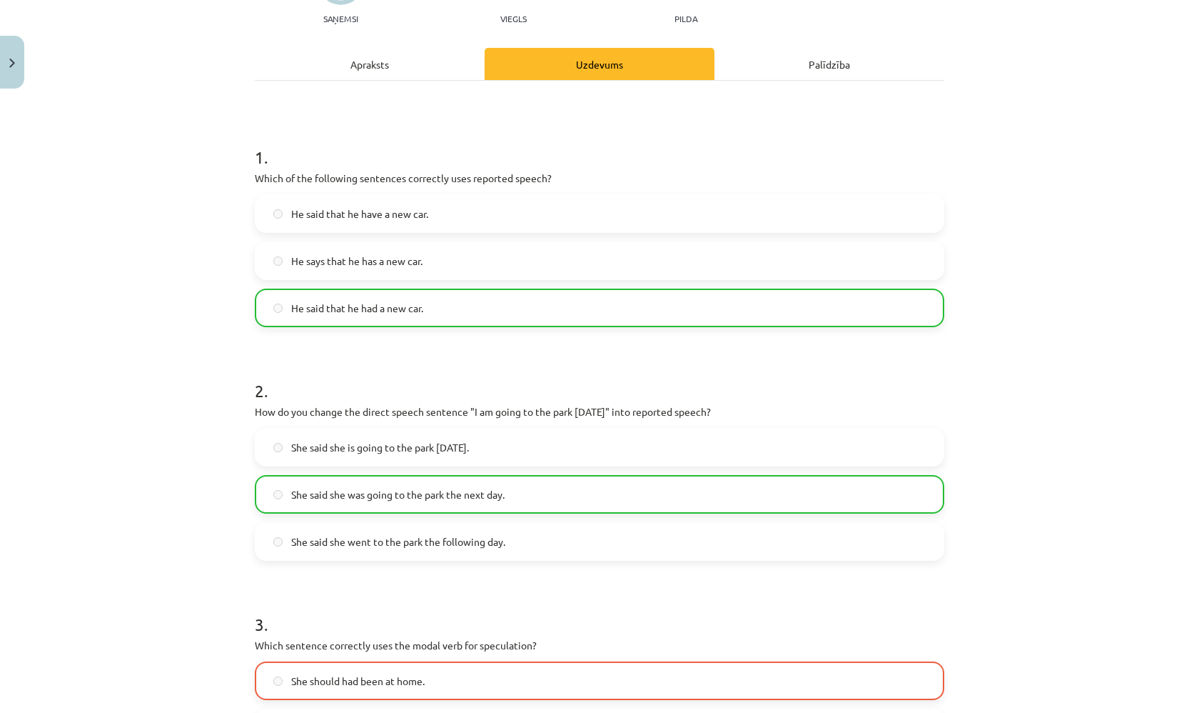
scroll to position [42, 0]
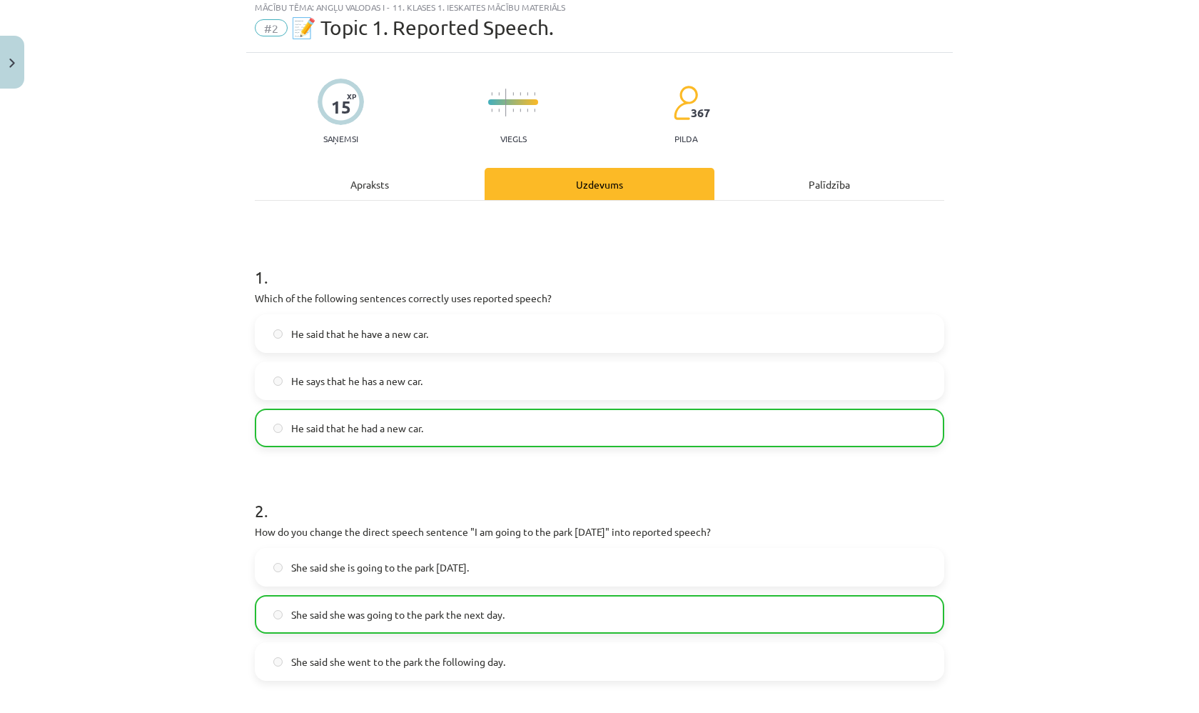
click at [397, 181] on div "Apraksts" at bounding box center [370, 184] width 230 height 32
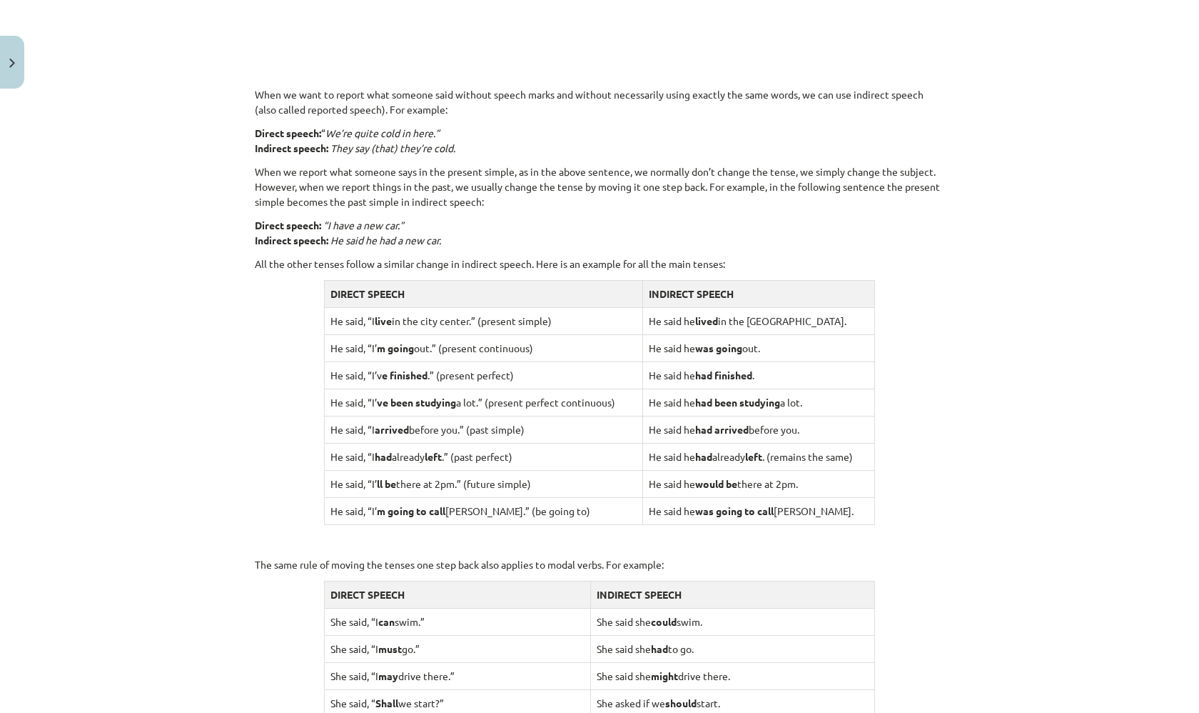
scroll to position [970, 0]
